Goal: Information Seeking & Learning: Learn about a topic

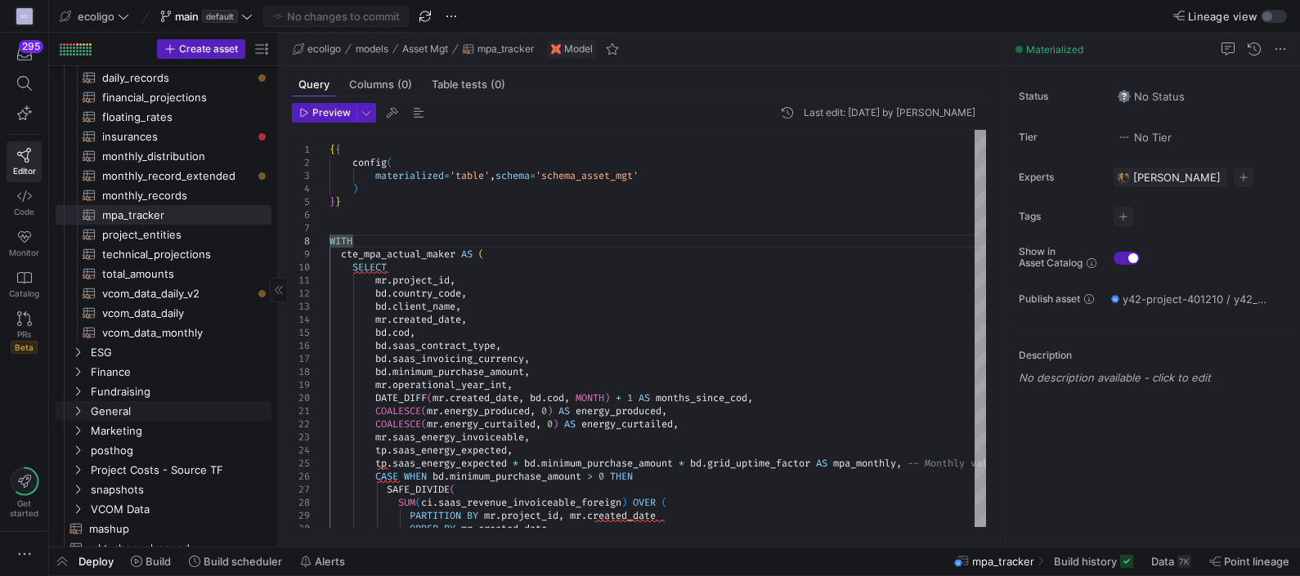
scroll to position [175, 0]
click at [77, 368] on icon "Press SPACE to select this row." at bounding box center [78, 372] width 4 height 9
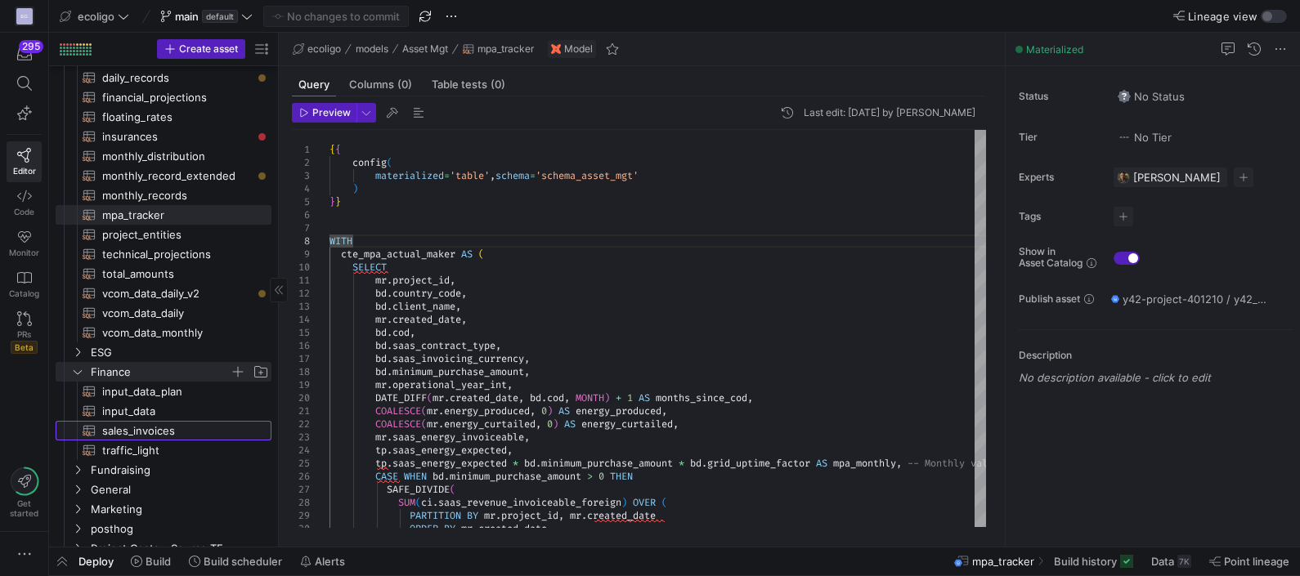
click at [154, 433] on span "sales_invoices​​​​​​​​​​" at bounding box center [177, 431] width 150 height 19
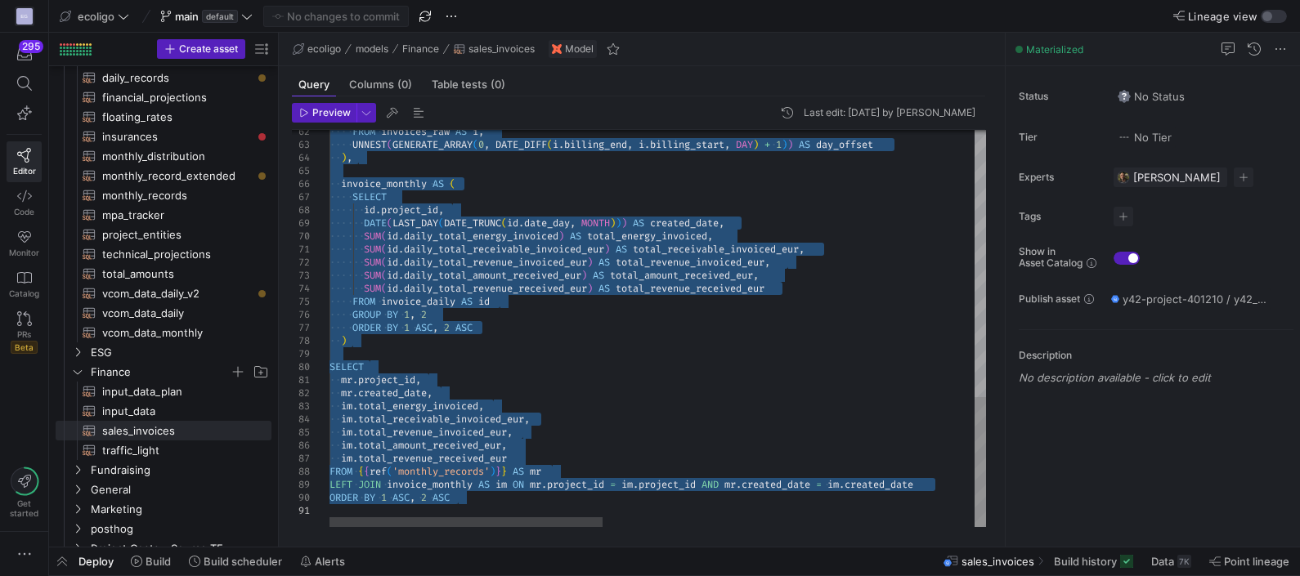
drag, startPoint x: 332, startPoint y: 144, endPoint x: 817, endPoint y: 549, distance: 631.9
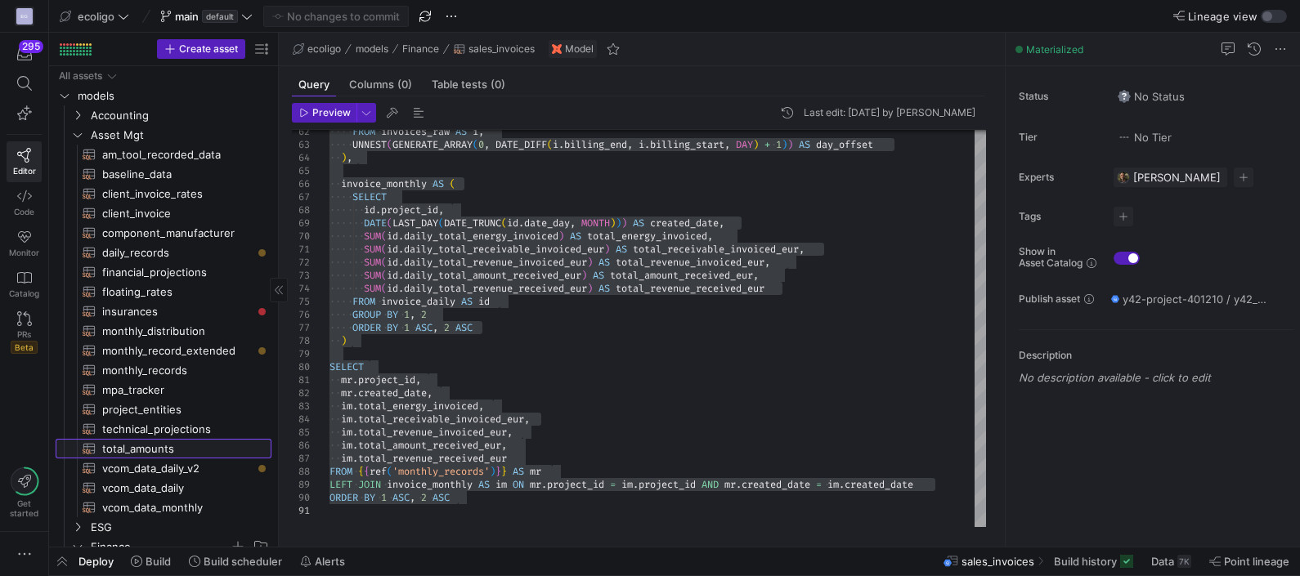
click at [134, 452] on span "total_amounts​​​​​​​​​​" at bounding box center [177, 449] width 150 height 19
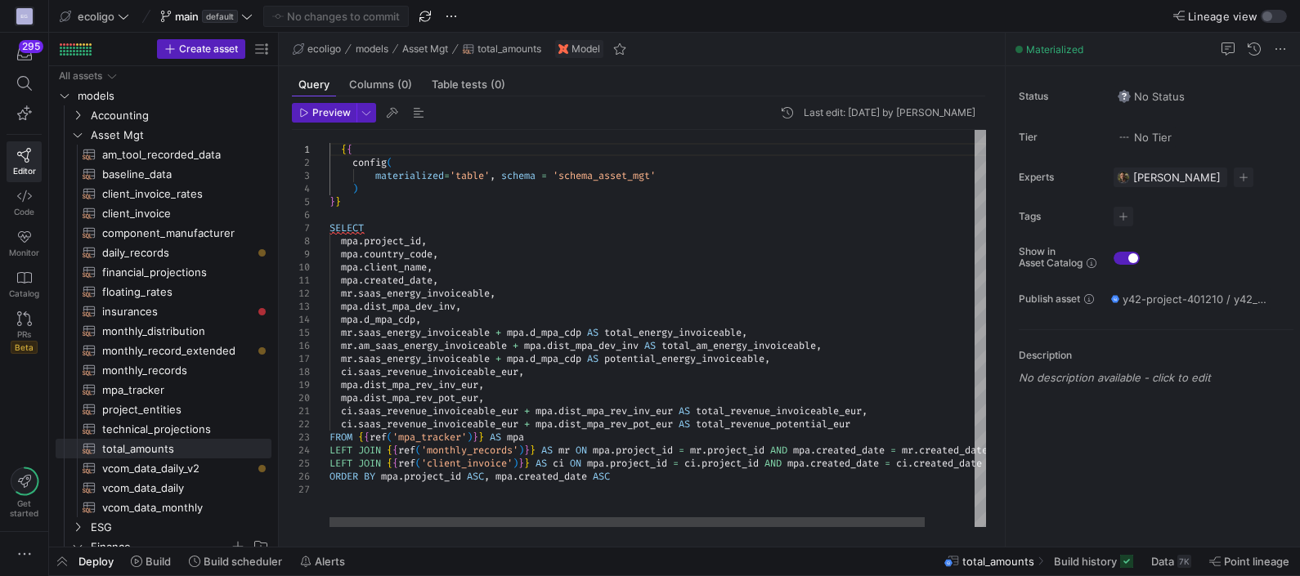
type textarea "as_revenue_invoiceable_eur + mpa.dist_mpa_rev_inv_eur AS total_revenue_invoicea…"
click at [642, 481] on div "{ { config ( materialized = 'table' , schema = 'schema_asset_mgt' ) } } SELECT …" at bounding box center [684, 328] width 711 height 397
